Goal: Navigation & Orientation: Find specific page/section

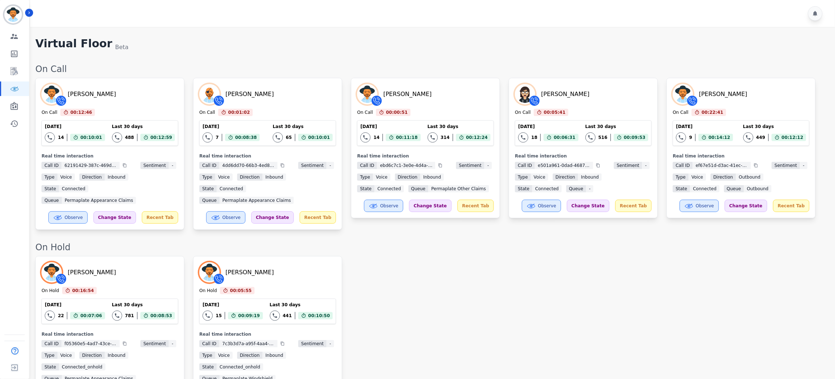
click at [478, 282] on div "[PERSON_NAME] On Hold 00:16:54 Current State: On Hold [DATE] 22 Total interacti…" at bounding box center [431, 332] width 792 height 152
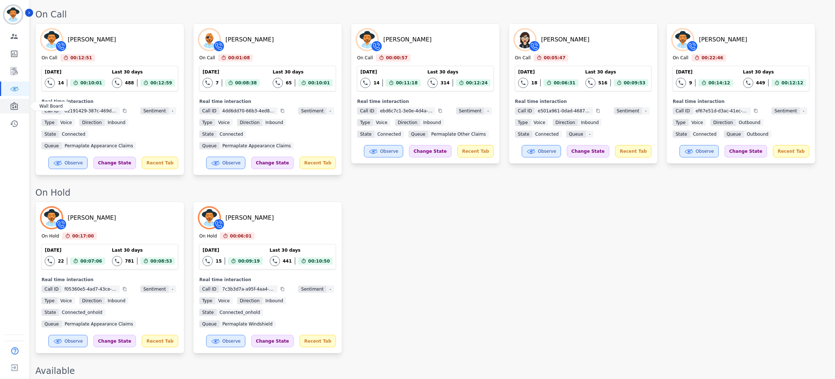
click at [16, 107] on icon "Sidebar" at bounding box center [14, 106] width 9 height 9
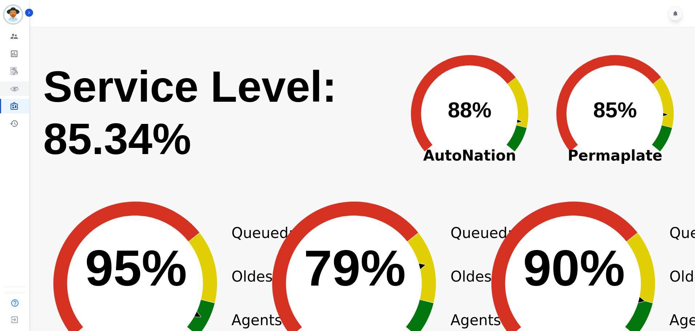
click at [15, 85] on icon "Sidebar" at bounding box center [14, 88] width 9 height 9
click at [15, 88] on icon "Sidebar" at bounding box center [15, 89] width 2 height 2
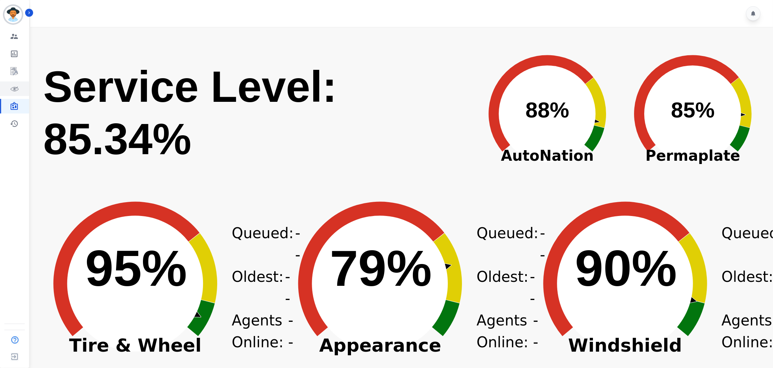
click at [12, 91] on icon "Sidebar" at bounding box center [14, 88] width 9 height 9
click at [12, 89] on icon "Sidebar" at bounding box center [14, 88] width 9 height 9
click at [15, 74] on icon "Sidebar" at bounding box center [14, 71] width 9 height 9
click at [10, 50] on icon "Sidebar" at bounding box center [14, 53] width 9 height 9
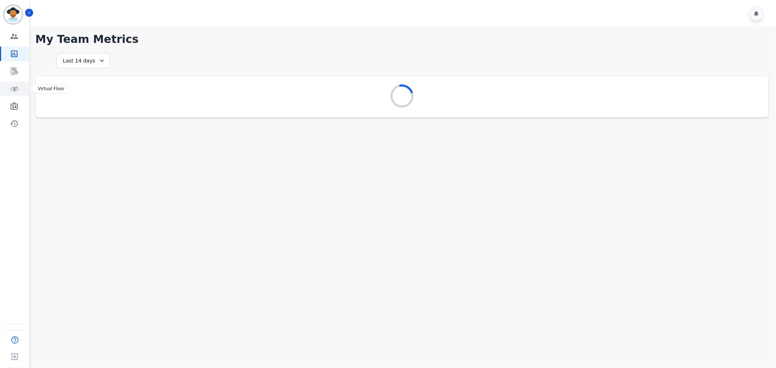
click at [20, 89] on link "Sidebar" at bounding box center [15, 88] width 28 height 15
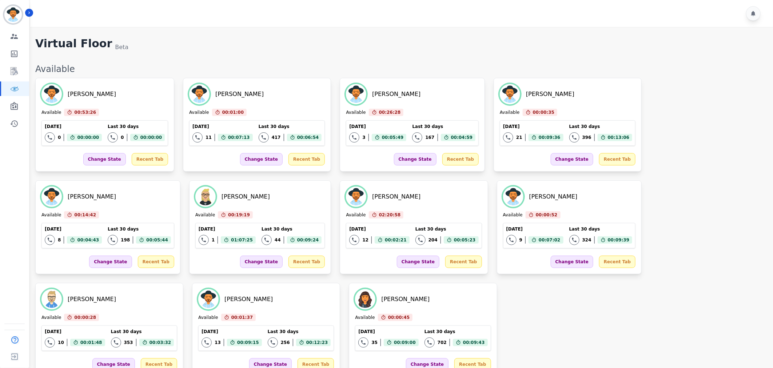
click at [406, 289] on div "Penni Roberts Available 00:53:26 Current State: Available Today 0 Total interac…" at bounding box center [400, 227] width 730 height 299
click at [449, 321] on div "Penni Roberts Available 00:53:26 Current State: Available Today 0 Total interac…" at bounding box center [400, 227] width 730 height 299
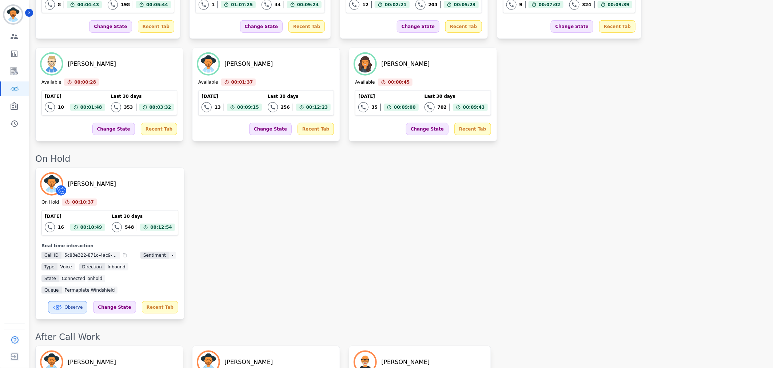
scroll to position [1106, 0]
